Goal: Task Accomplishment & Management: Use online tool/utility

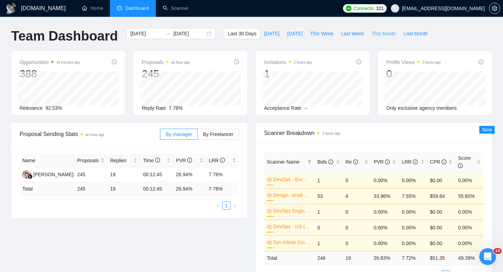
click at [390, 35] on span "This Month" at bounding box center [384, 34] width 24 height 8
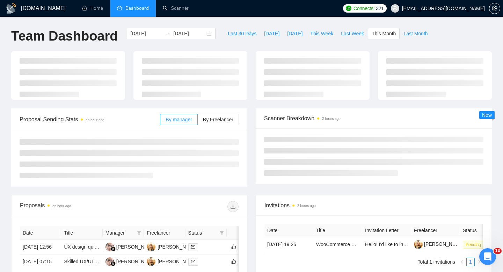
type input "[DATE]"
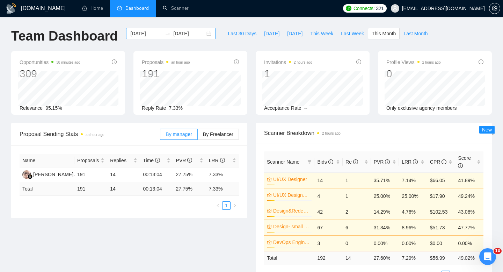
click at [202, 35] on div "[DATE] [DATE]" at bounding box center [170, 33] width 89 height 11
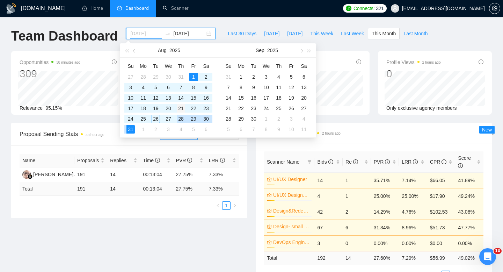
type input "[DATE]"
click at [181, 111] on div "21" at bounding box center [181, 108] width 8 height 8
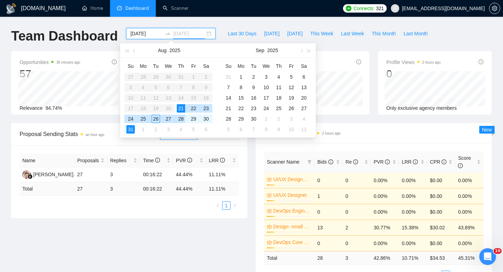
type input "[DATE]"
click at [140, 228] on div "Proposal Sending Stats an hour ago By manager By Freelancer Name Proposals Repl…" at bounding box center [251, 209] width 489 height 173
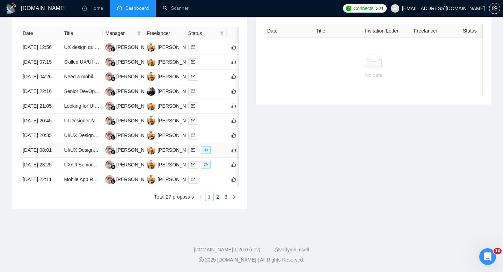
scroll to position [367, 0]
click at [226, 199] on link "3" at bounding box center [226, 197] width 8 height 8
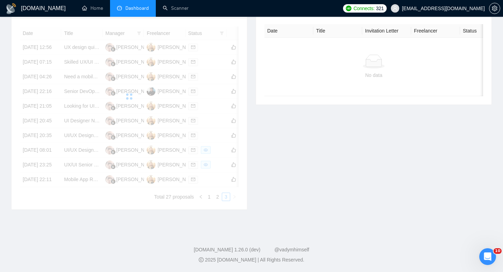
scroll to position [303, 0]
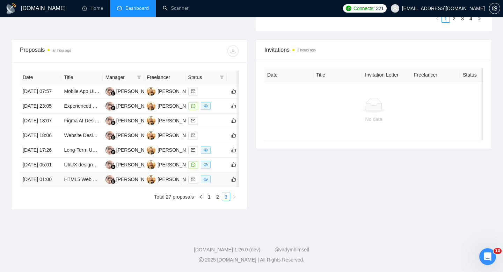
click at [48, 185] on td "[DATE] 01:00" at bounding box center [40, 179] width 41 height 15
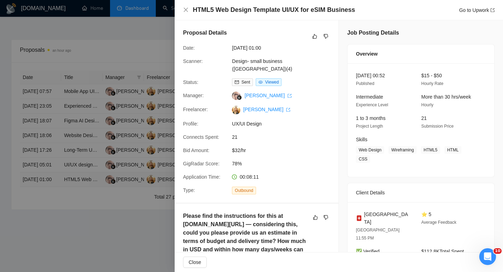
click at [48, 185] on div at bounding box center [251, 136] width 503 height 272
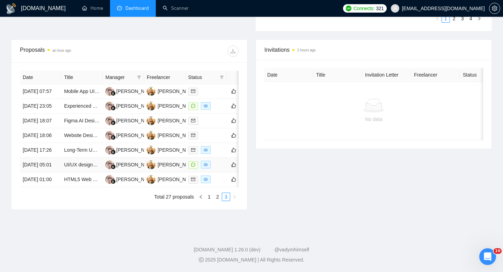
click at [53, 158] on td "[DATE] 05:01" at bounding box center [40, 165] width 41 height 15
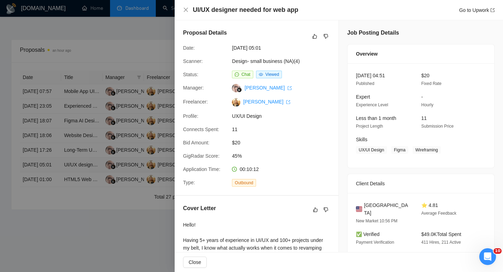
click at [53, 156] on div at bounding box center [251, 136] width 503 height 272
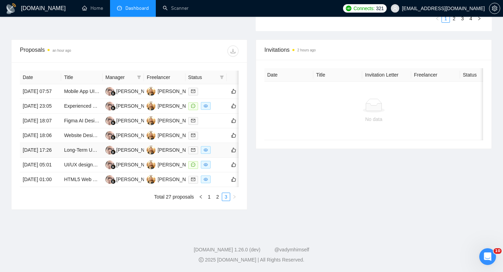
click at [49, 143] on td "[DATE] 17:26" at bounding box center [40, 150] width 41 height 15
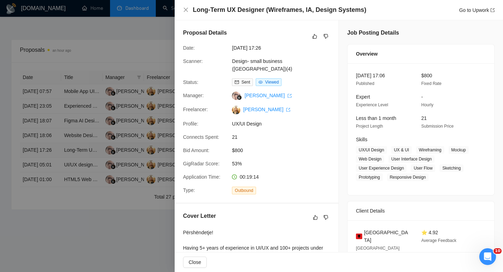
click at [49, 137] on div at bounding box center [251, 136] width 503 height 272
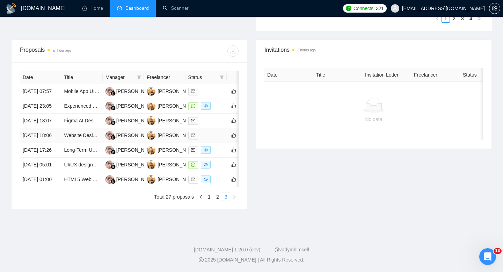
click at [49, 128] on td "[DATE] 18:06" at bounding box center [40, 135] width 41 height 15
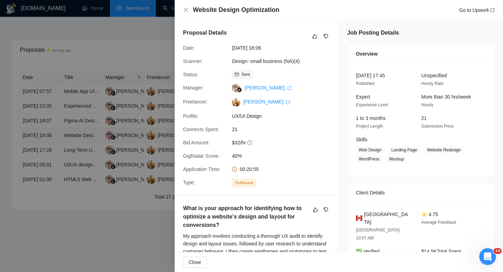
click at [49, 116] on div at bounding box center [251, 136] width 503 height 272
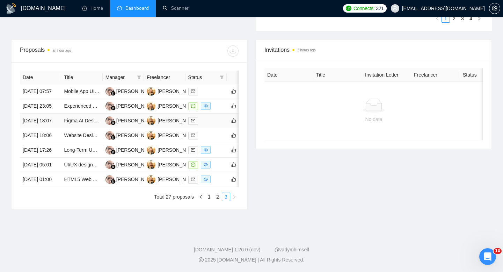
click at [47, 114] on td "[DATE] 18:07" at bounding box center [40, 121] width 41 height 15
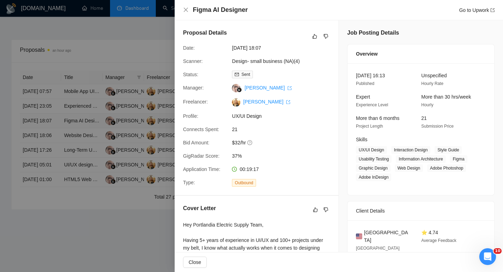
click at [47, 94] on div at bounding box center [251, 136] width 503 height 272
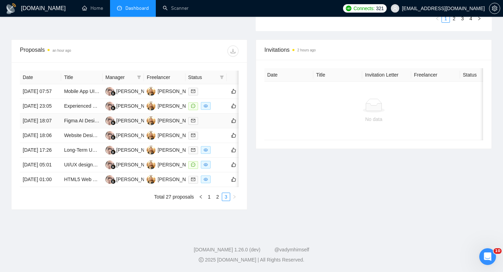
scroll to position [270, 0]
click at [47, 108] on td "[DATE] 23:05" at bounding box center [40, 106] width 41 height 15
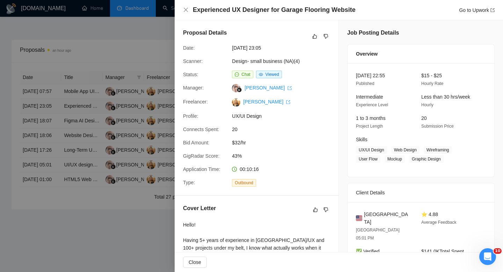
click at [47, 108] on div at bounding box center [251, 136] width 503 height 272
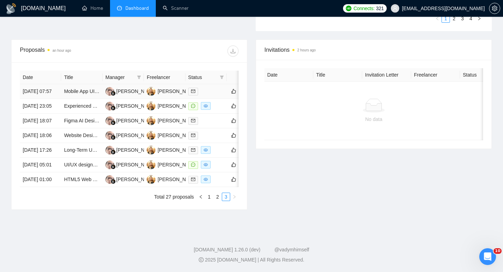
click at [46, 85] on td "[DATE] 07:57" at bounding box center [40, 91] width 41 height 15
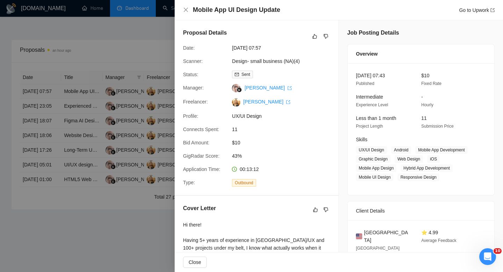
click at [46, 85] on div at bounding box center [251, 136] width 503 height 272
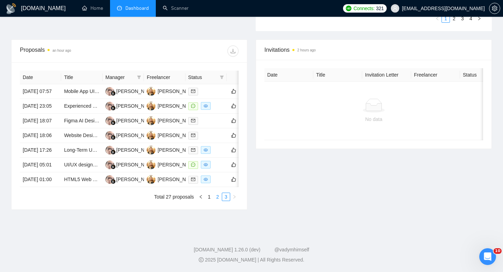
click at [217, 201] on link "2" at bounding box center [218, 197] width 8 height 8
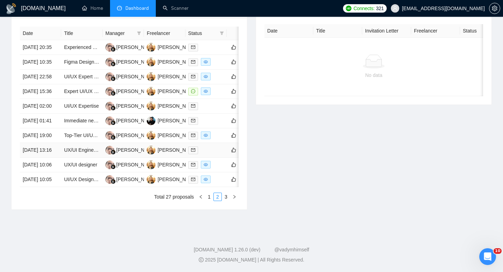
scroll to position [342, 0]
click at [48, 187] on td "[DATE] 10:05" at bounding box center [40, 179] width 41 height 15
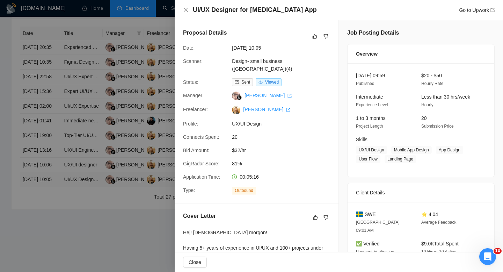
click at [48, 204] on div at bounding box center [251, 136] width 503 height 272
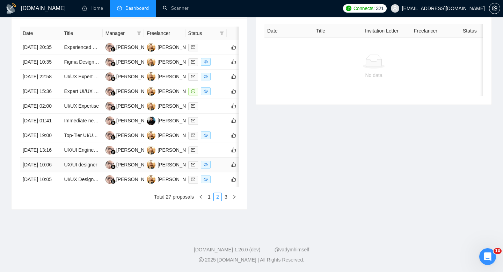
click at [50, 172] on td "[DATE] 10:06" at bounding box center [40, 165] width 41 height 15
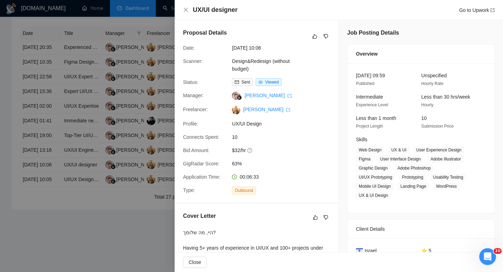
click at [55, 164] on div at bounding box center [251, 136] width 503 height 272
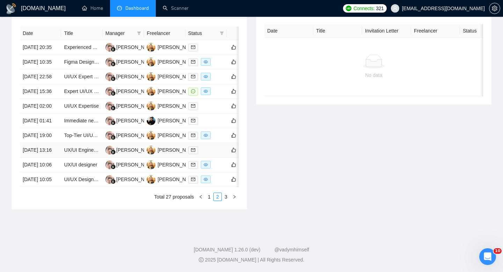
click at [52, 158] on td "[DATE] 13:16" at bounding box center [40, 150] width 41 height 15
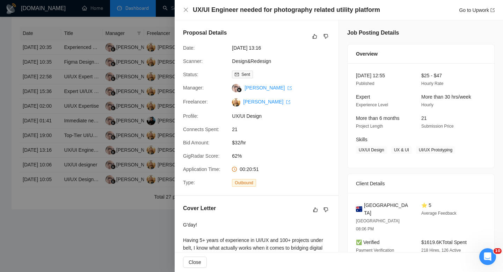
click at [52, 164] on div at bounding box center [251, 136] width 503 height 272
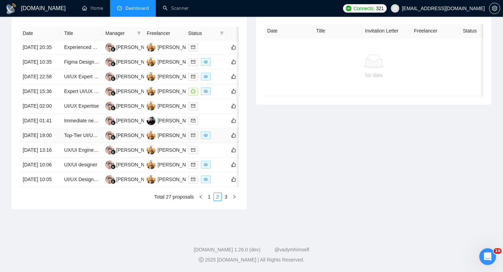
click at [46, 140] on td "[DATE] 19:00" at bounding box center [40, 135] width 41 height 15
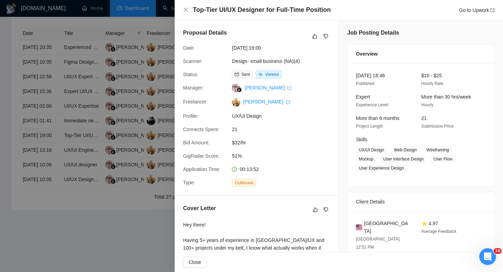
click at [46, 140] on div at bounding box center [251, 136] width 503 height 272
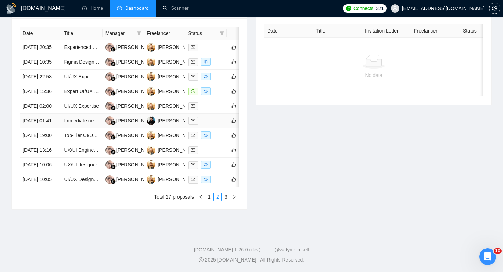
click at [45, 121] on td "[DATE] 01:41" at bounding box center [40, 121] width 41 height 15
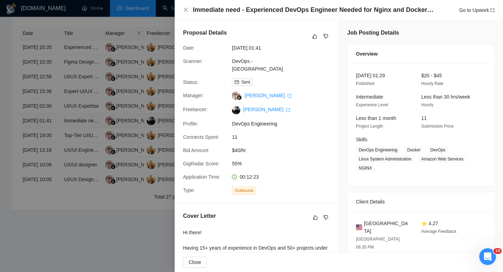
click at [45, 121] on div at bounding box center [251, 136] width 503 height 272
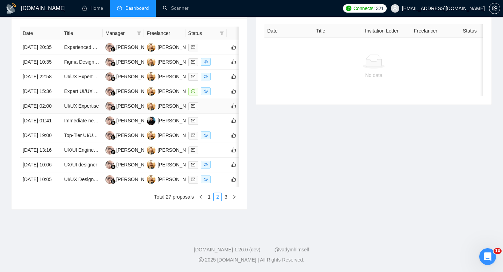
click at [46, 101] on td "[DATE] 02:00" at bounding box center [40, 106] width 41 height 15
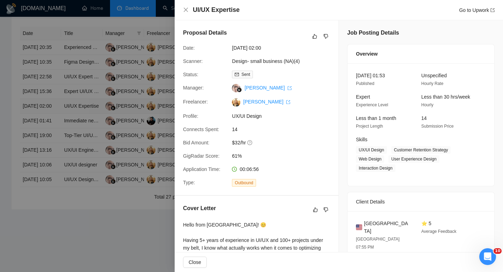
click at [46, 101] on div at bounding box center [251, 136] width 503 height 272
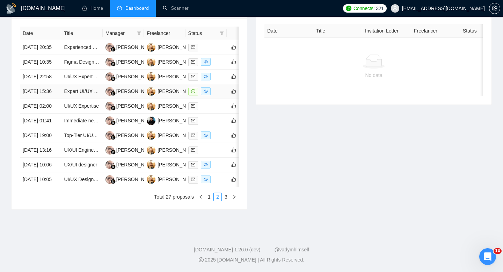
click at [46, 84] on td "[DATE] 15:36" at bounding box center [40, 91] width 41 height 15
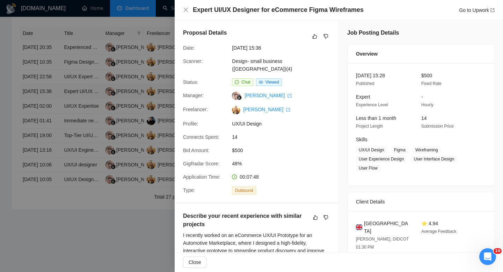
click at [46, 80] on div at bounding box center [251, 136] width 503 height 272
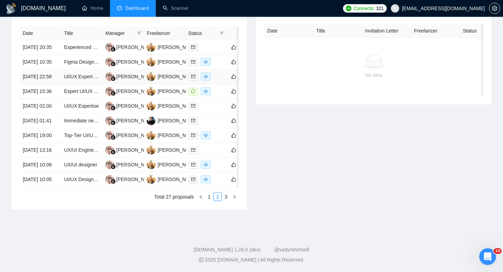
click at [43, 70] on td "[DATE] 22:58" at bounding box center [40, 77] width 41 height 15
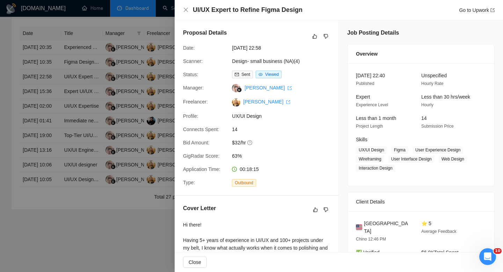
click at [43, 57] on div at bounding box center [251, 136] width 503 height 272
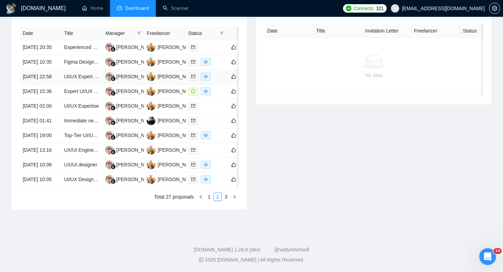
scroll to position [324, 0]
click at [43, 55] on td "[DATE] 10:35" at bounding box center [40, 62] width 41 height 15
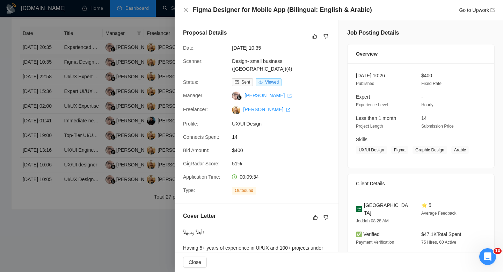
click at [43, 55] on div at bounding box center [251, 136] width 503 height 272
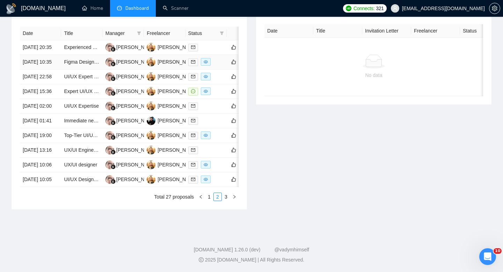
scroll to position [303, 0]
click at [43, 55] on td "[DATE] 20:35" at bounding box center [40, 47] width 41 height 15
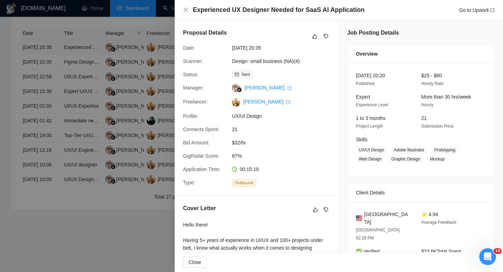
click at [43, 55] on div at bounding box center [251, 136] width 503 height 272
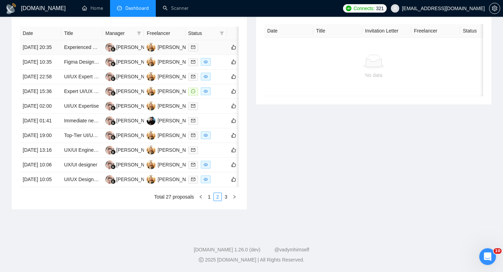
scroll to position [367, 0]
click at [209, 199] on link "1" at bounding box center [209, 197] width 8 height 8
click at [48, 181] on td "[DATE] 22:11" at bounding box center [40, 179] width 41 height 15
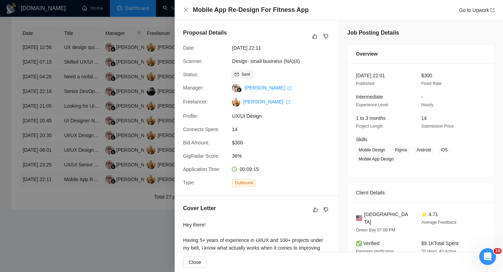
click at [48, 181] on div at bounding box center [251, 136] width 503 height 272
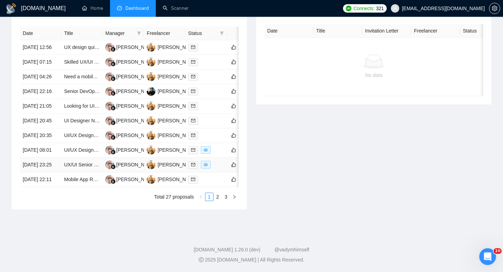
click at [47, 158] on td "[DATE] 23:25" at bounding box center [40, 165] width 41 height 15
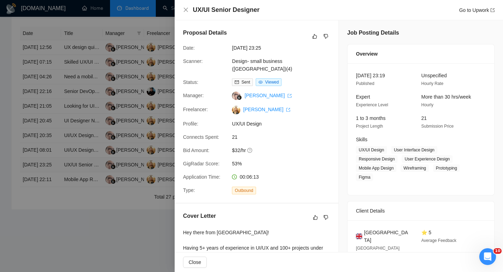
click at [47, 158] on div at bounding box center [251, 136] width 503 height 272
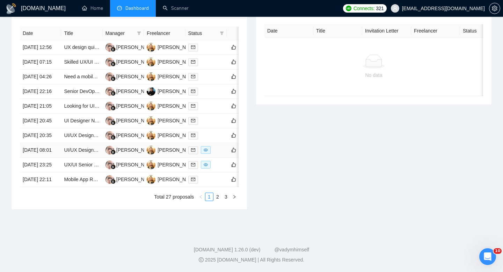
click at [45, 143] on td "[DATE] 08:01" at bounding box center [40, 150] width 41 height 15
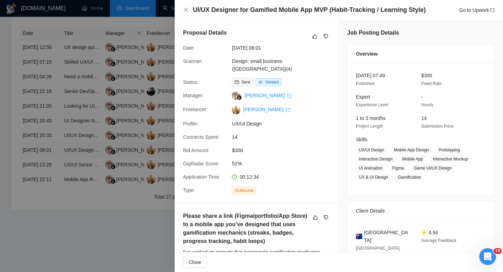
click at [45, 137] on div at bounding box center [251, 136] width 503 height 272
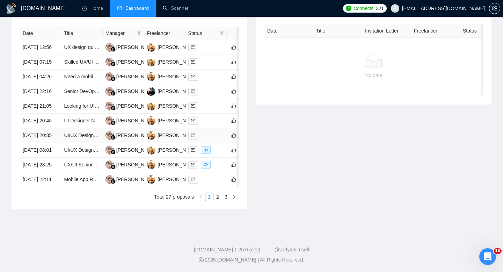
click at [43, 128] on td "[DATE] 20:35" at bounding box center [40, 135] width 41 height 15
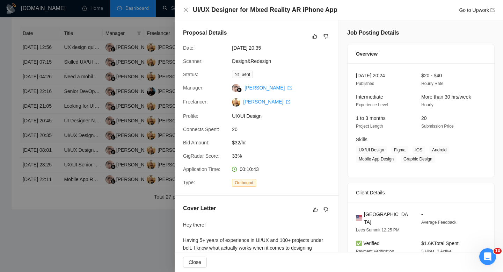
click at [43, 118] on div at bounding box center [251, 136] width 503 height 272
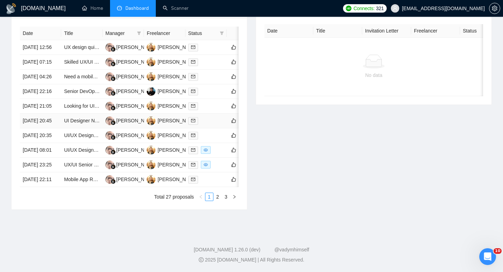
click at [45, 114] on td "[DATE] 20:45" at bounding box center [40, 121] width 41 height 15
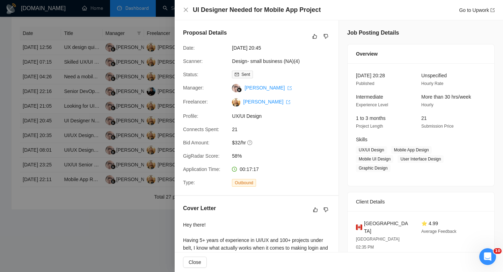
click at [45, 95] on div at bounding box center [251, 136] width 503 height 272
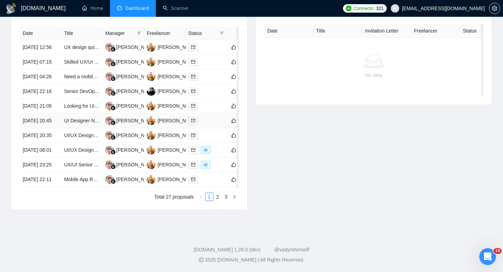
scroll to position [336, 0]
click at [44, 104] on td "[DATE] 21:05" at bounding box center [40, 106] width 41 height 15
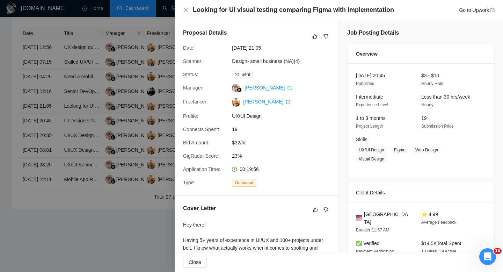
click at [44, 104] on div at bounding box center [251, 136] width 503 height 272
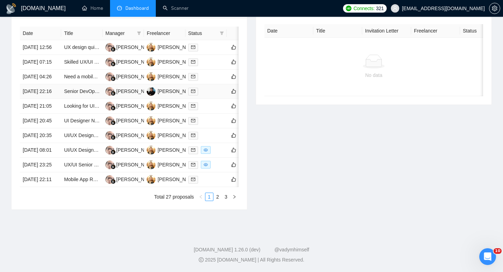
click at [45, 84] on td "[DATE] 22:16" at bounding box center [40, 91] width 41 height 15
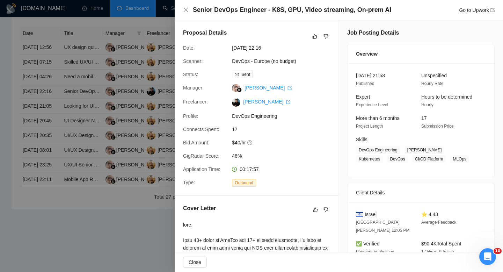
click at [45, 84] on div at bounding box center [251, 136] width 503 height 272
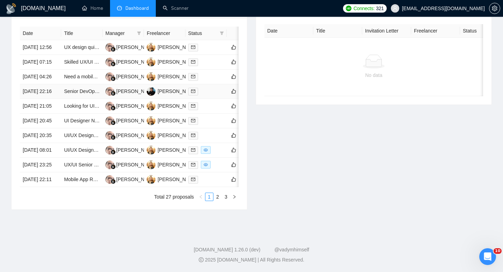
scroll to position [309, 0]
click at [44, 84] on td "[DATE] 04:26" at bounding box center [40, 77] width 41 height 15
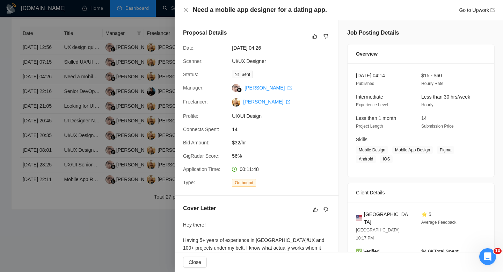
click at [44, 89] on div at bounding box center [251, 136] width 503 height 272
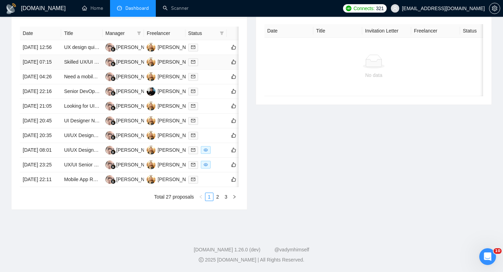
click at [44, 70] on td "[DATE] 07:15" at bounding box center [40, 62] width 41 height 15
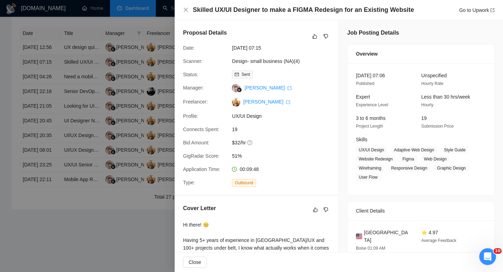
click at [44, 71] on div at bounding box center [251, 136] width 503 height 272
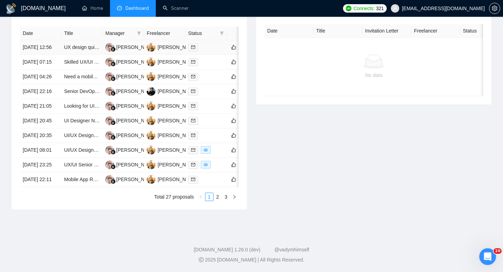
click at [44, 49] on td "[DATE] 12:56" at bounding box center [40, 47] width 41 height 15
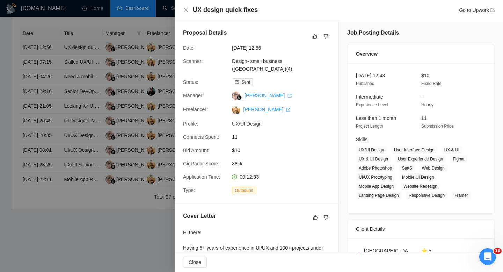
click at [44, 49] on div at bounding box center [251, 136] width 503 height 272
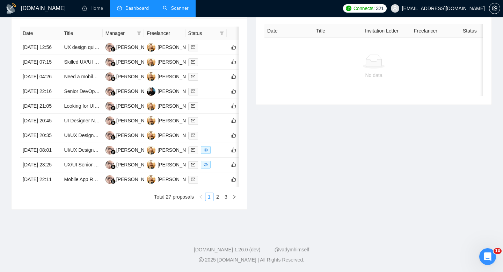
click at [184, 5] on link "Scanner" at bounding box center [176, 8] width 26 height 6
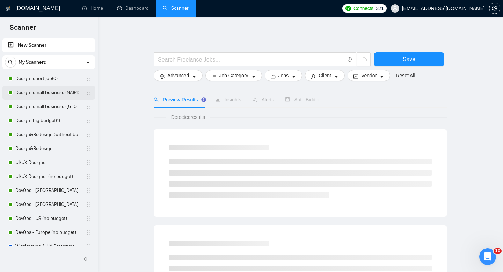
click at [46, 96] on link "Design- small business (NA)(4)" at bounding box center [48, 93] width 66 height 14
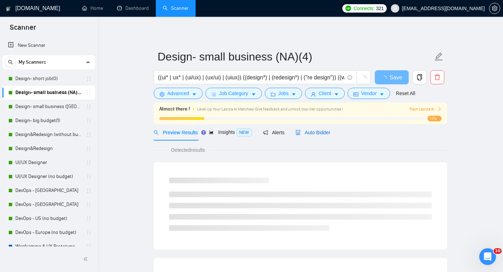
click at [311, 129] on div "Auto Bidder" at bounding box center [313, 133] width 35 height 8
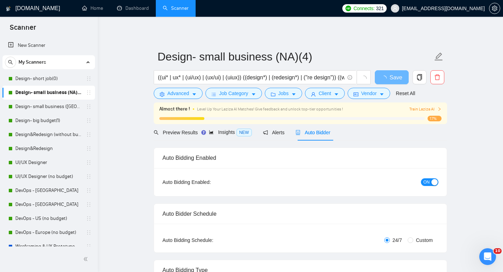
radio input "false"
radio input "true"
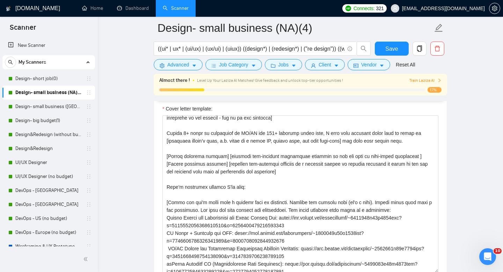
scroll to position [24, 0]
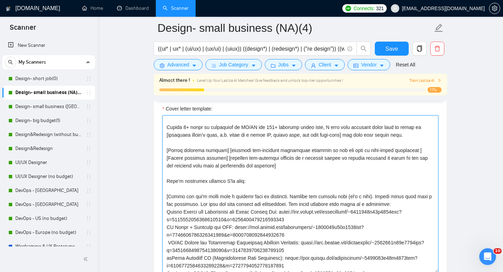
click at [282, 176] on textarea "Cover letter template:" at bounding box center [301, 193] width 276 height 157
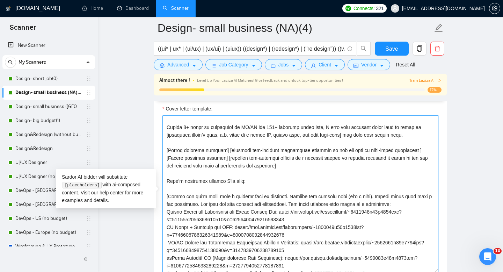
click at [282, 176] on textarea "Cover letter template:" at bounding box center [301, 193] width 276 height 157
click at [280, 194] on textarea "Cover letter template:" at bounding box center [301, 193] width 276 height 157
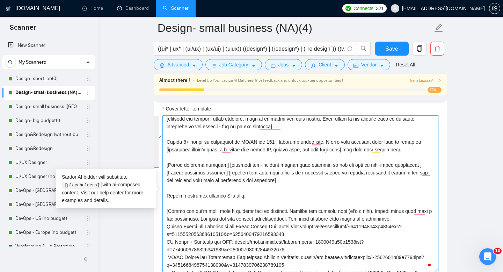
scroll to position [0, 0]
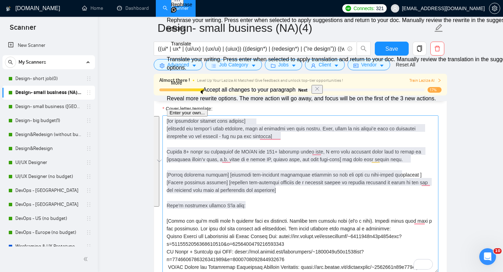
drag, startPoint x: 250, startPoint y: 181, endPoint x: 166, endPoint y: 151, distance: 89.1
click at [166, 151] on textarea "Cover letter template:" at bounding box center [301, 193] width 276 height 157
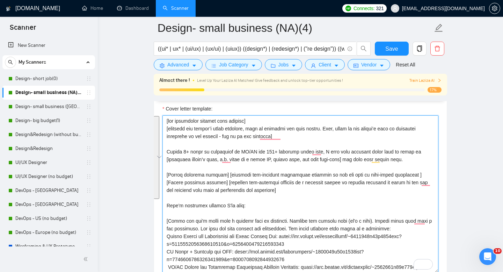
click at [166, 151] on textarea "Cover letter template:" at bounding box center [301, 193] width 276 height 157
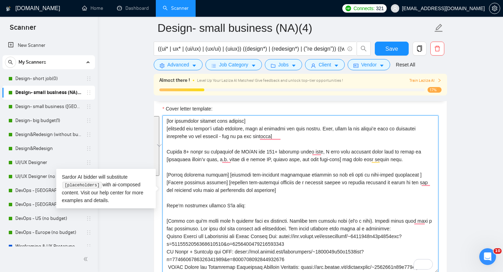
drag, startPoint x: 167, startPoint y: 151, endPoint x: 252, endPoint y: 203, distance: 99.3
click at [252, 203] on textarea "Cover letter template:" at bounding box center [301, 193] width 276 height 157
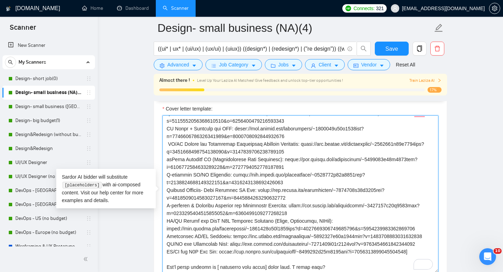
scroll to position [146, 0]
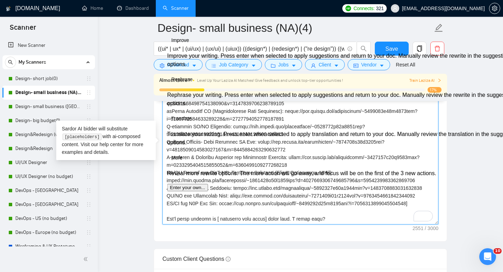
drag, startPoint x: 330, startPoint y: 197, endPoint x: 166, endPoint y: 198, distance: 163.9
click at [166, 198] on div "Cover Letter Options Cover letter template:" at bounding box center [301, 135] width 294 height 214
